Goal: Find specific page/section: Find specific page/section

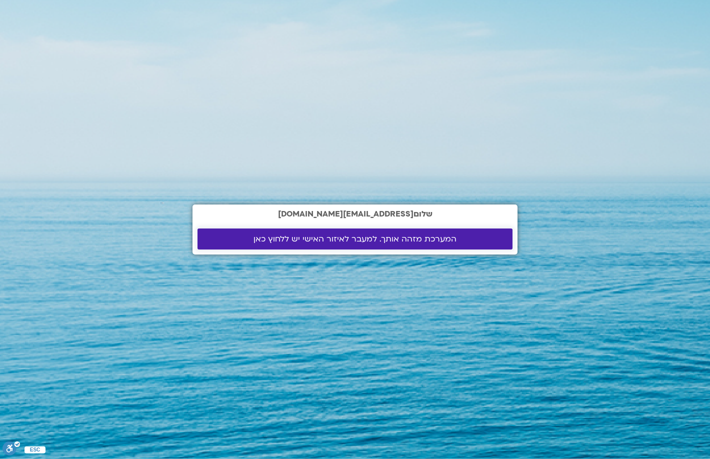
click at [315, 239] on span "המערכת מזהה אותך. למעבר לאיזור האישי יש ללחוץ כאן" at bounding box center [355, 239] width 203 height 9
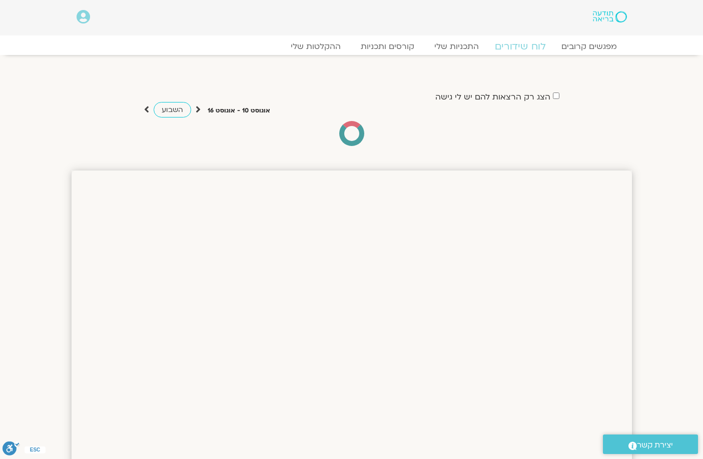
click at [522, 45] on link "לוח שידורים" at bounding box center [519, 47] width 75 height 12
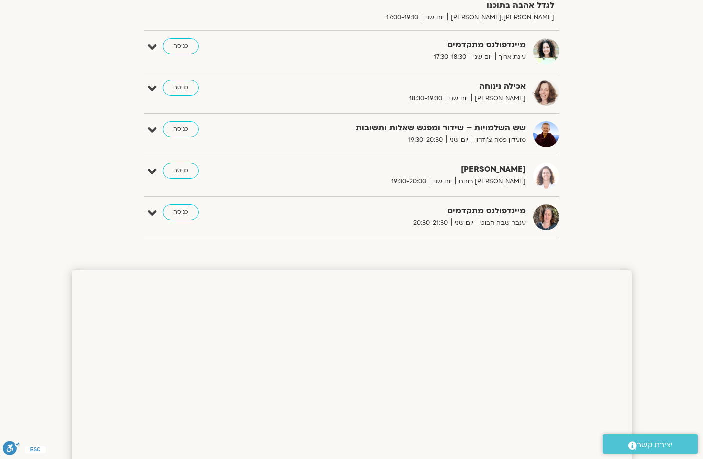
scroll to position [338, 0]
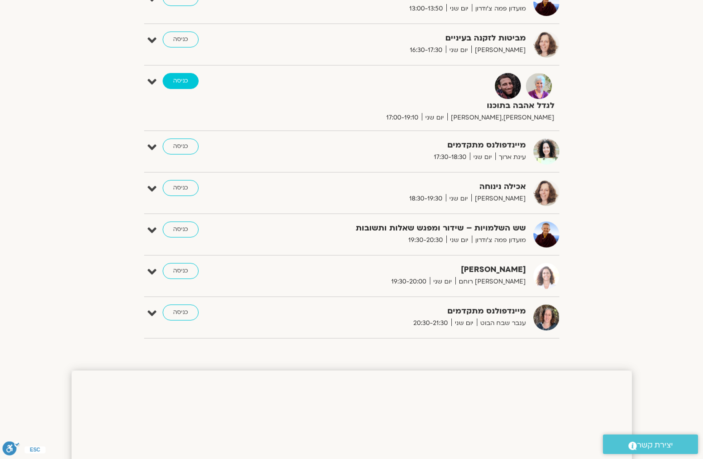
click at [177, 80] on link "כניסה" at bounding box center [181, 81] width 36 height 16
